Goal: Communication & Community: Answer question/provide support

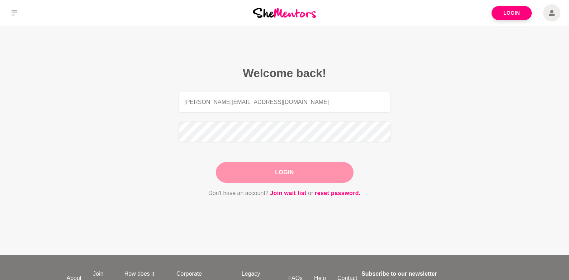
type input "[PERSON_NAME][EMAIL_ADDRESS][DOMAIN_NAME]"
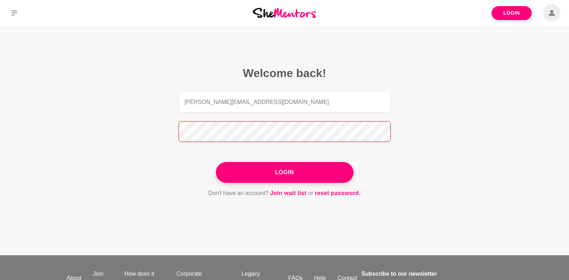
click at [216, 162] on button "Login" at bounding box center [285, 172] width 138 height 21
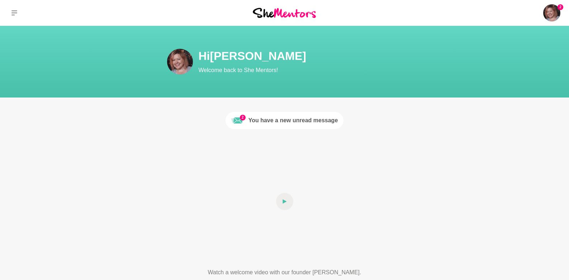
click at [292, 116] on div "You have a new unread message" at bounding box center [294, 120] width 90 height 9
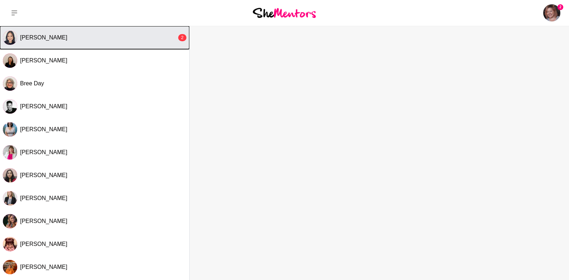
click at [102, 41] on div "Dennise Garcia" at bounding box center [98, 37] width 157 height 7
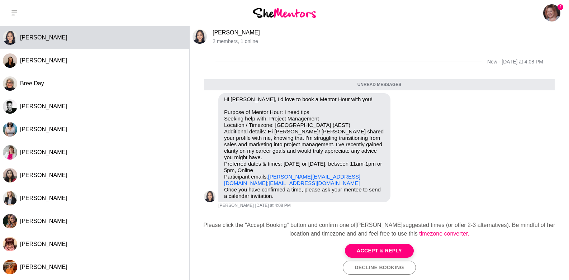
scroll to position [41, 0]
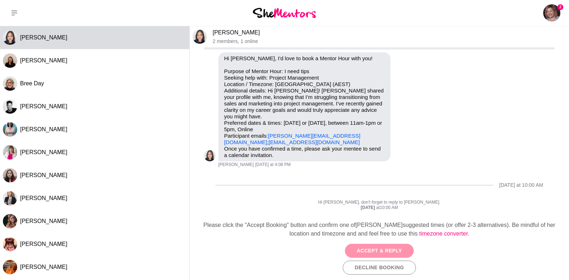
click at [398, 255] on button "Accept & Reply" at bounding box center [379, 251] width 69 height 14
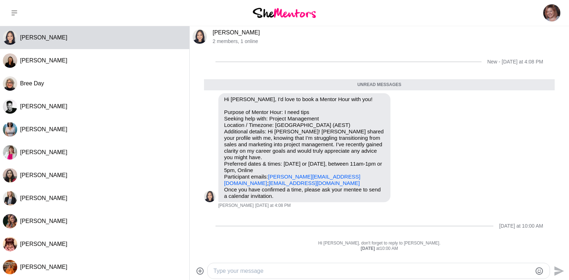
scroll to position [6, 0]
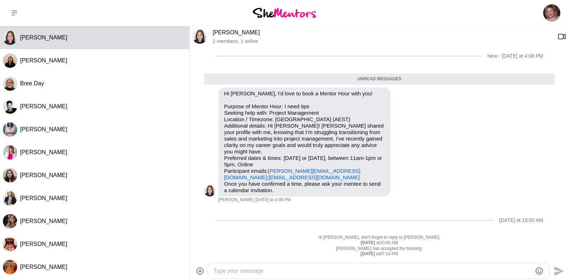
click at [392, 268] on textarea "Type your message" at bounding box center [372, 271] width 319 height 9
type textarea "Hey Dennise - thanks for booking! I'd love to have a chat with you"
click at [562, 271] on icon "Send" at bounding box center [560, 271] width 10 height 10
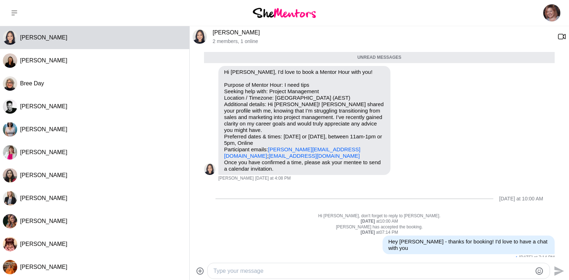
click at [443, 273] on textarea "Type your message" at bounding box center [372, 271] width 319 height 9
click at [442, 273] on textarea "Type your message" at bounding box center [372, 271] width 319 height 9
click at [217, 271] on textarea "Ay chance you can do 10:30am on Wed 24 Sept?" at bounding box center [372, 271] width 319 height 9
click at [352, 262] on div "Any chance you can do 10:30am on Wed 24 Sept? Send" at bounding box center [380, 271] width 380 height 19
click at [356, 269] on textarea "Any chance you can do 10:30am on Wed 24 Sept?" at bounding box center [372, 271] width 319 height 9
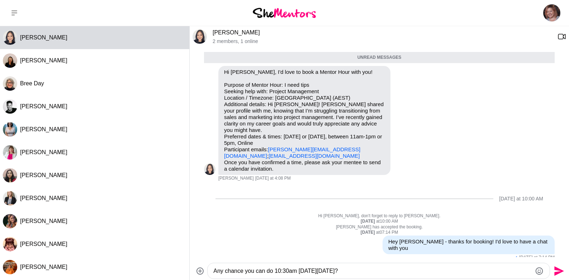
scroll to position [0, 0]
click at [408, 271] on textarea "Any chance you can do 10:30am on Wed 24 Sept? Otherwise 5pm on 24th also works" at bounding box center [372, 271] width 319 height 9
type textarea "Any chance you can do 10:30am on Wed 24 Sept? Otherwise 5pm on 24th also works"
click at [562, 271] on icon "Send" at bounding box center [560, 271] width 10 height 10
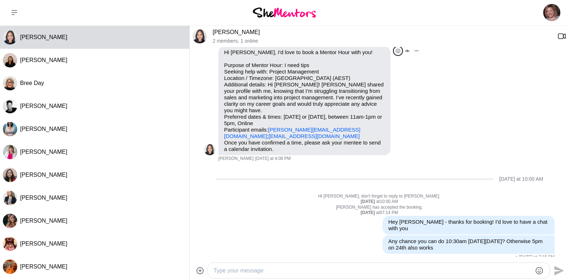
click at [401, 50] on button "Open Reaction Selector" at bounding box center [398, 50] width 9 height 9
click at [416, 123] on div "Reply Pin Mark as unread Flag Mute" at bounding box center [408, 100] width 28 height 109
